Goal: Navigation & Orientation: Go to known website

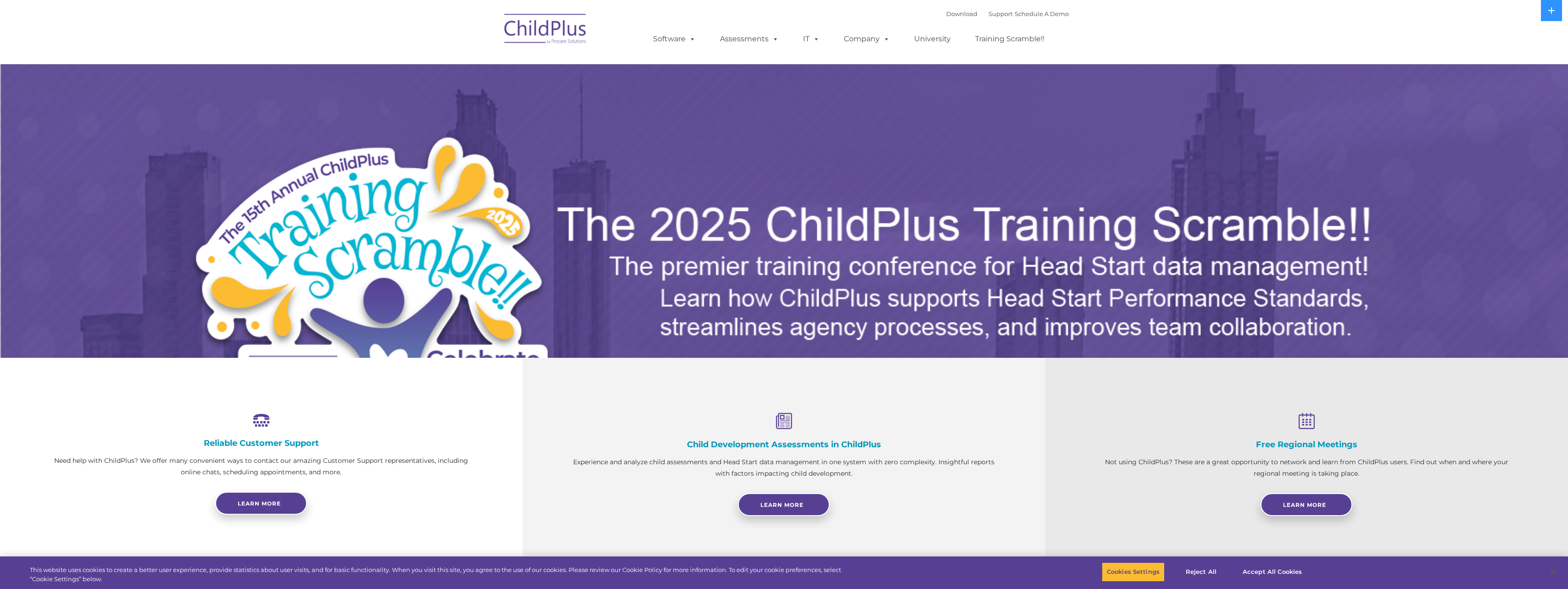
select select "MEDIUM"
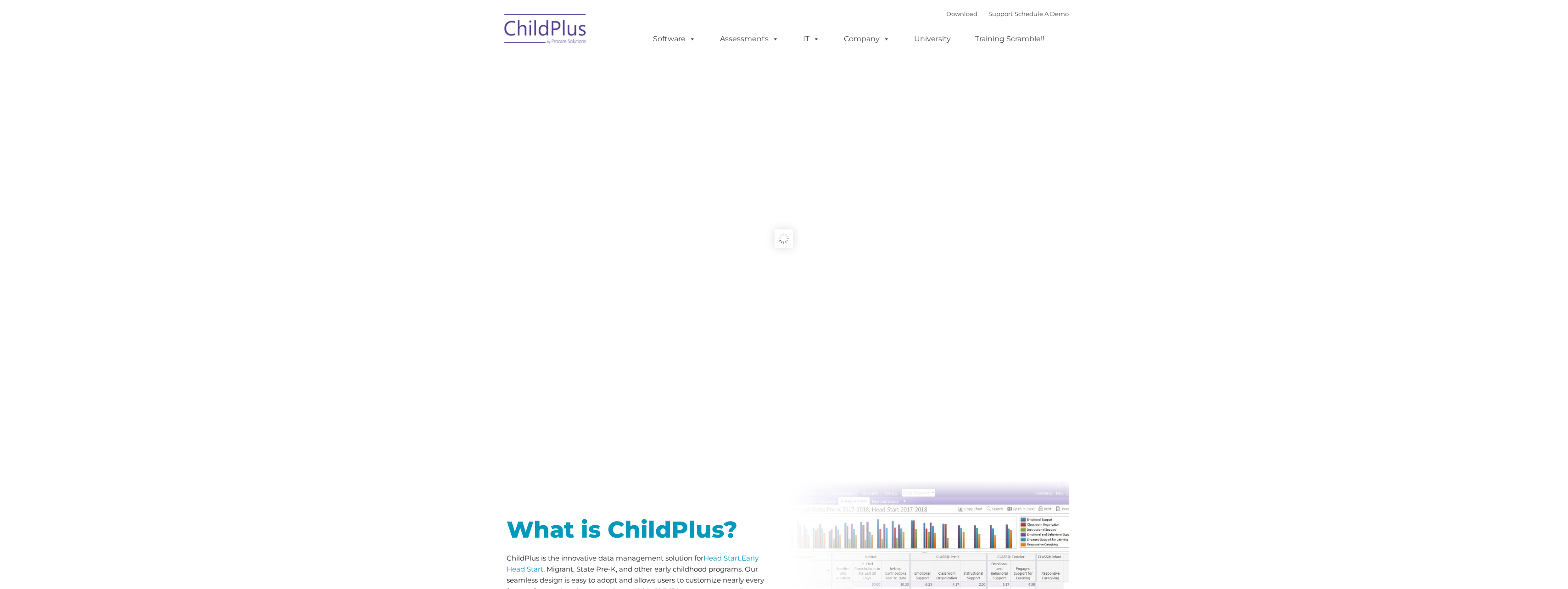
type input ""
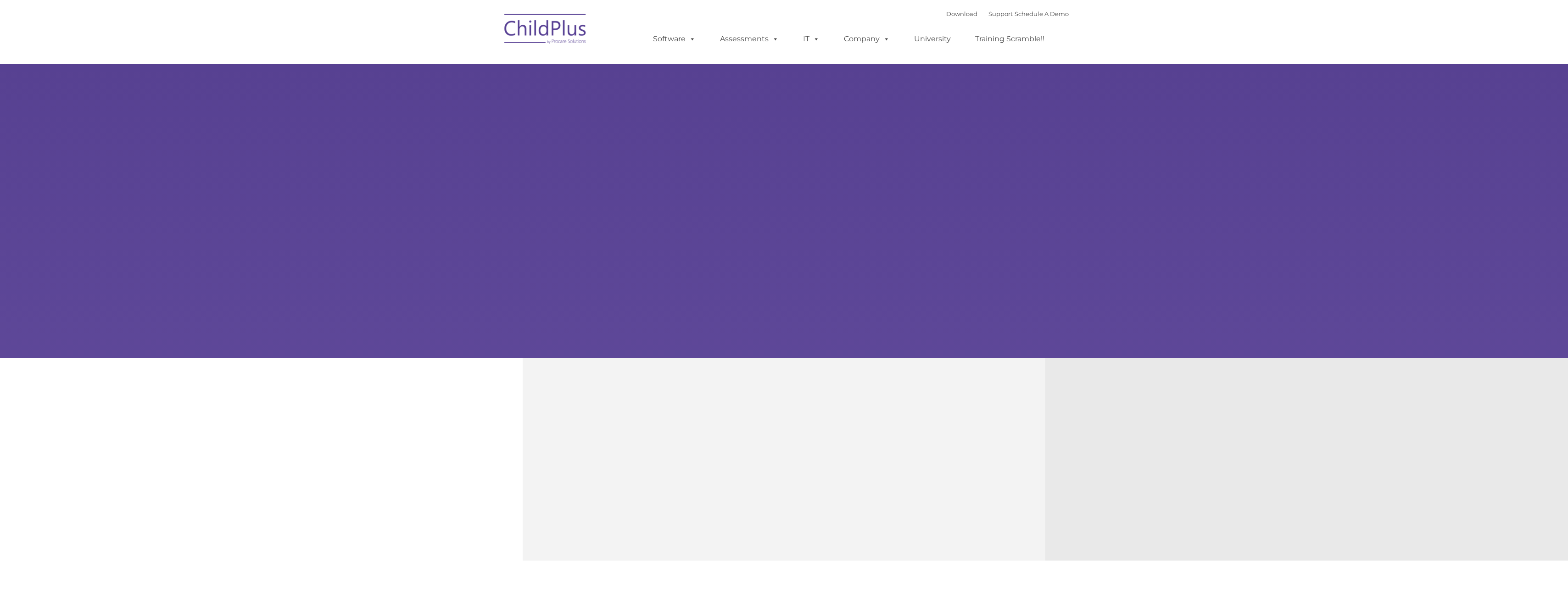
type input ""
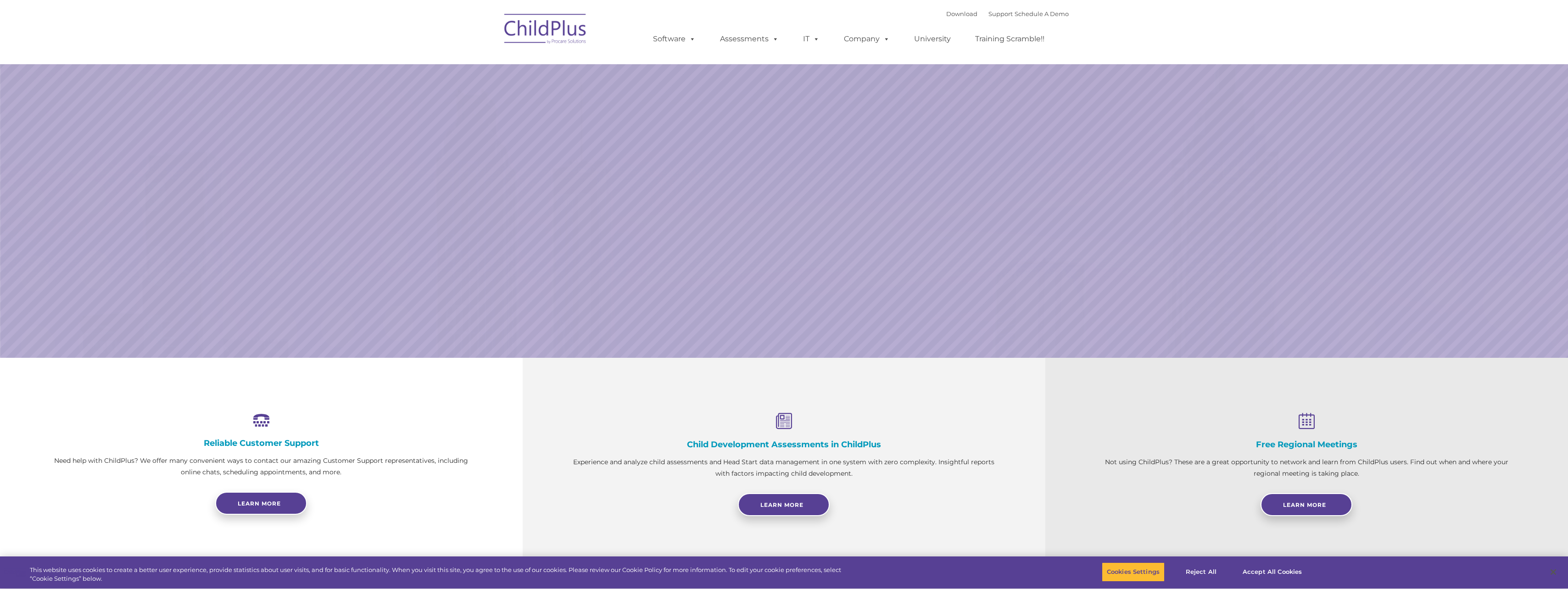
select select "MEDIUM"
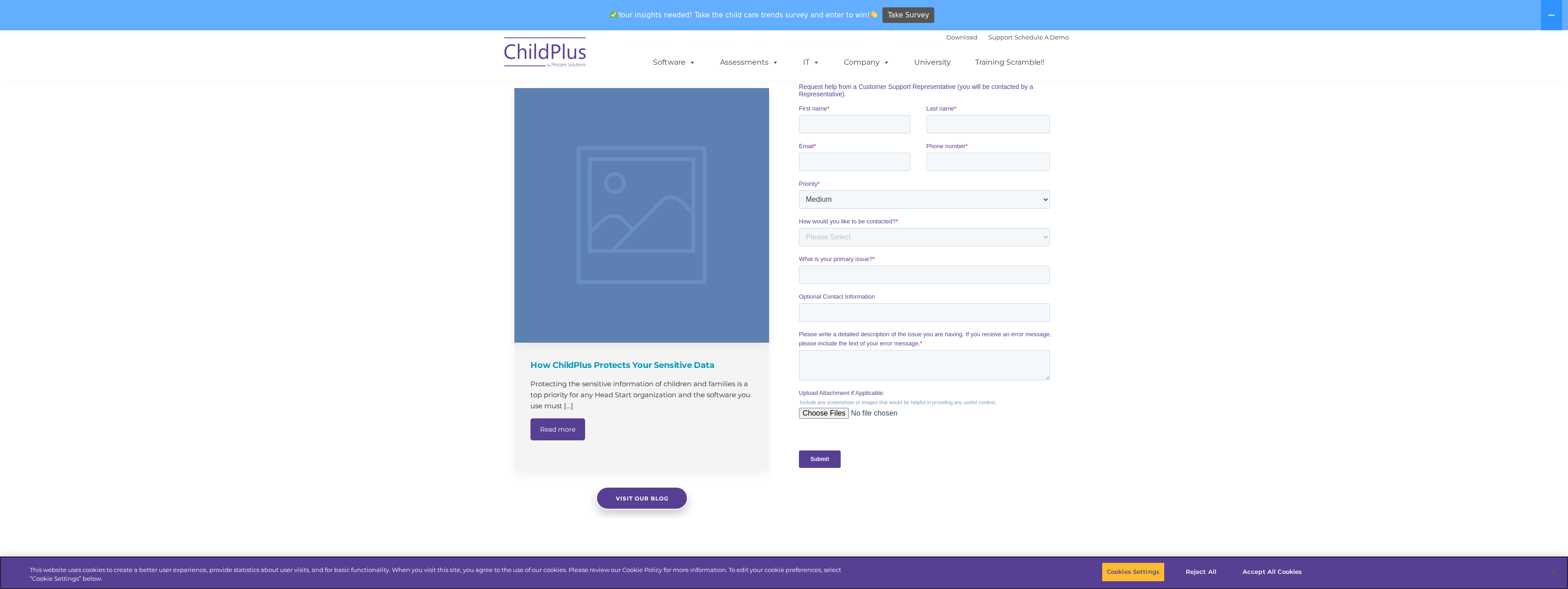
scroll to position [756, 0]
